Goal: Transaction & Acquisition: Book appointment/travel/reservation

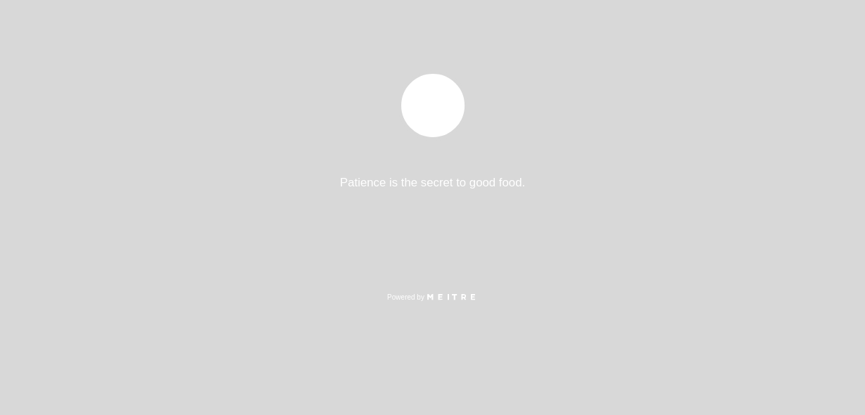
select select "es"
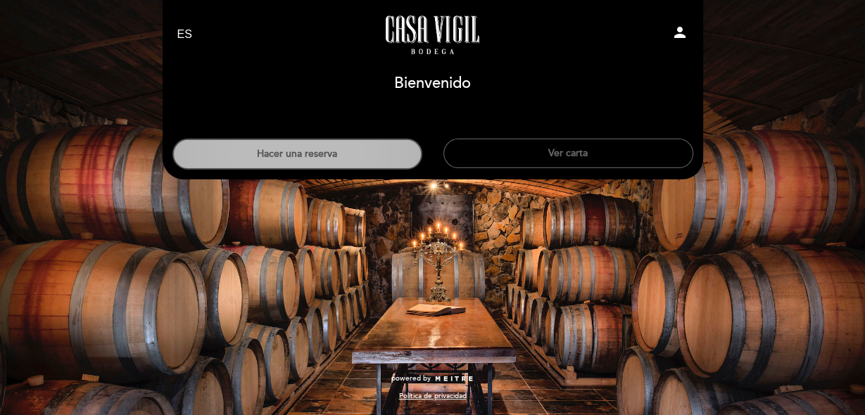
click at [329, 158] on button "Hacer una reserva" at bounding box center [297, 154] width 250 height 31
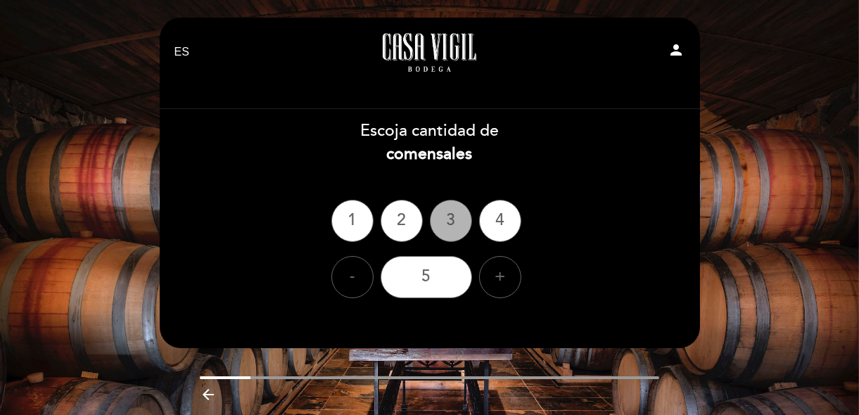
click at [440, 222] on div "3" at bounding box center [451, 221] width 42 height 42
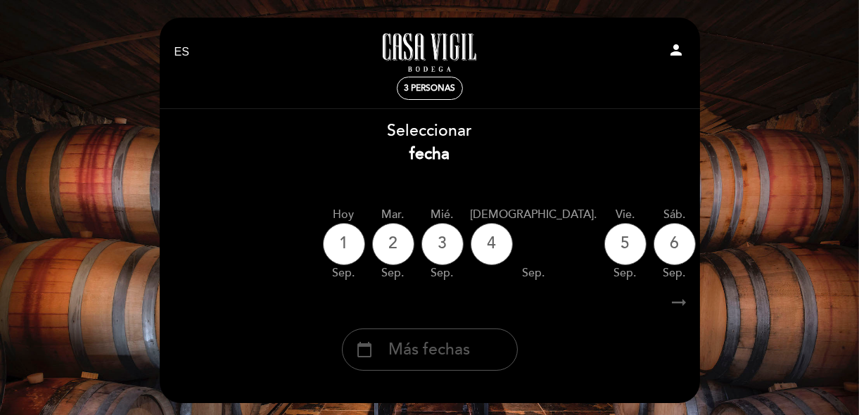
click at [441, 346] on span "Más fechas" at bounding box center [430, 350] width 82 height 23
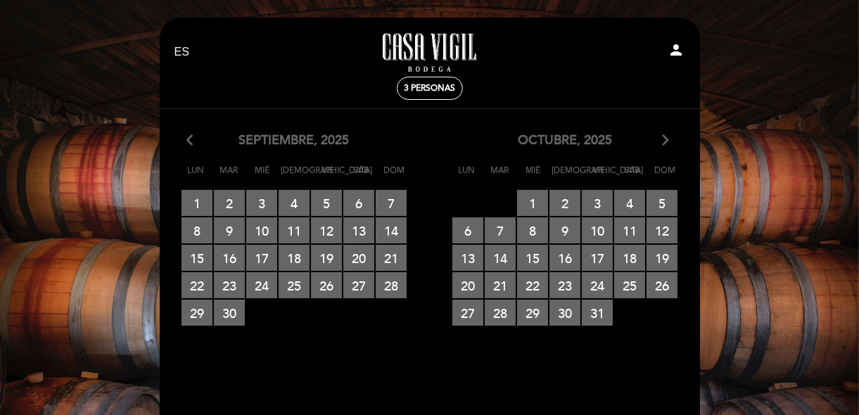
click at [663, 146] on icon "arrow_forward_ios" at bounding box center [666, 141] width 13 height 18
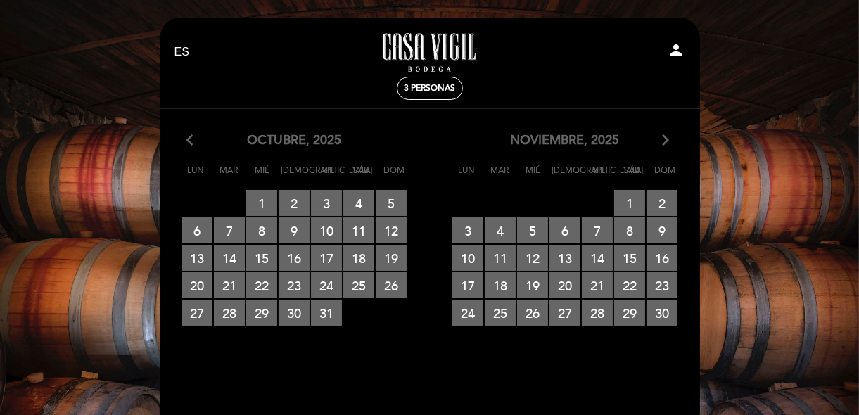
click at [663, 146] on icon "arrow_forward_ios" at bounding box center [666, 141] width 13 height 18
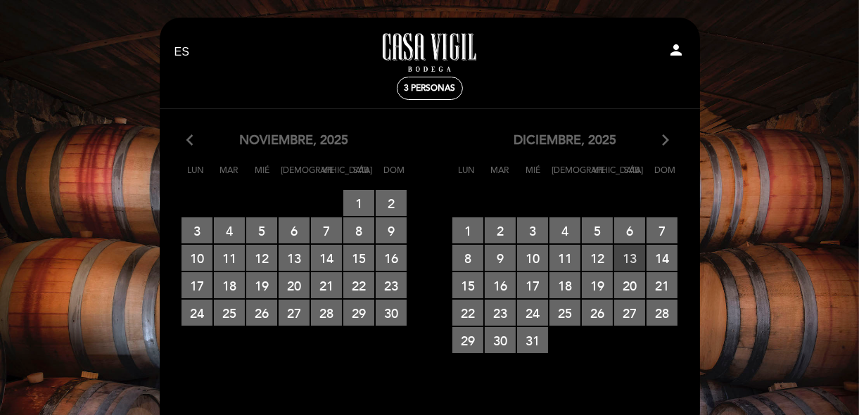
click at [631, 268] on span "13 RESERVAS DISPONIBLES" at bounding box center [629, 258] width 31 height 26
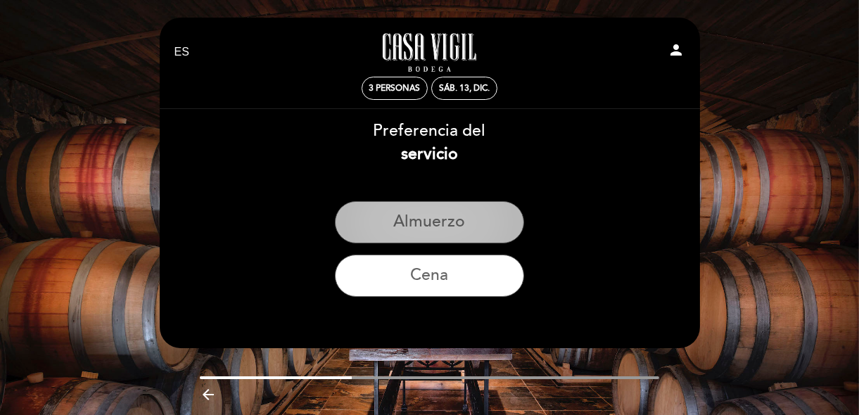
click at [422, 232] on button "Almuerzo" at bounding box center [429, 222] width 189 height 42
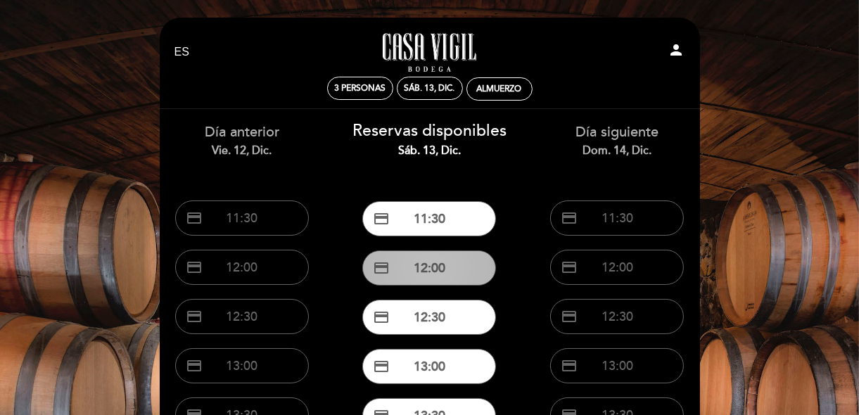
click at [448, 274] on button "credit_card 12:00" at bounding box center [429, 268] width 134 height 35
